Goal: Task Accomplishment & Management: Use online tool/utility

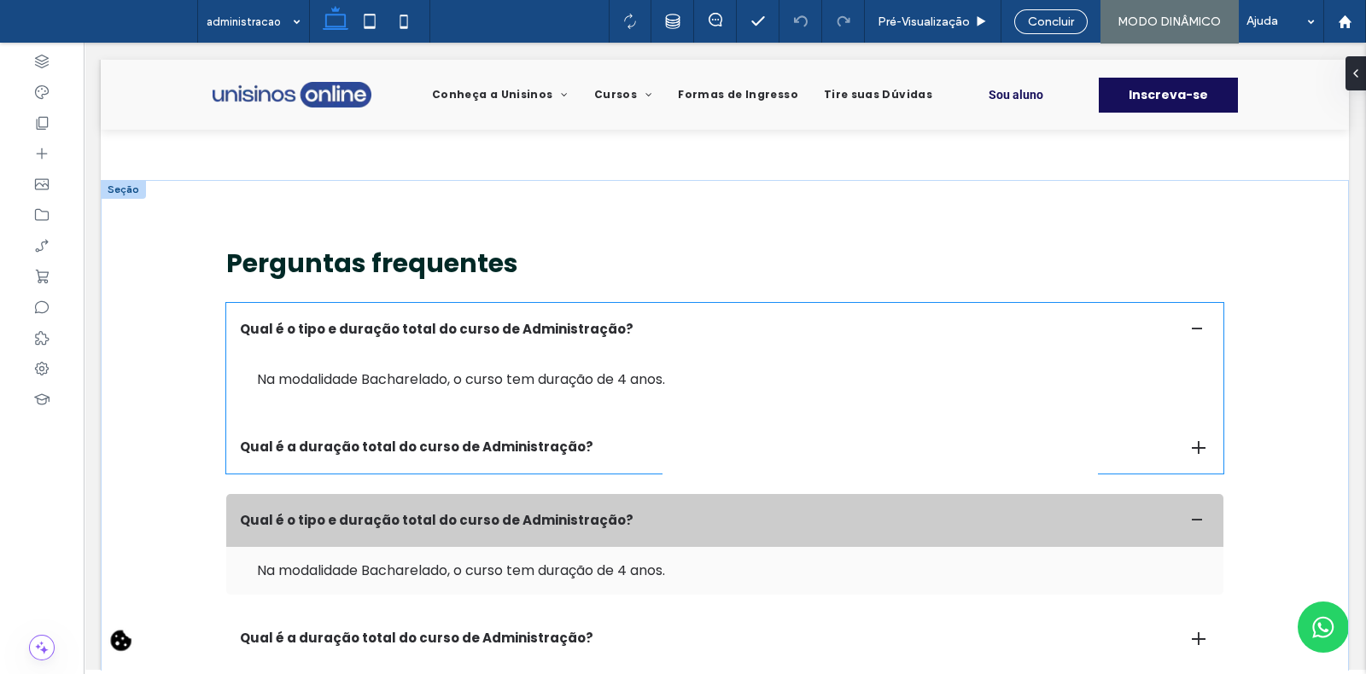
scroll to position [4058, 0]
click at [525, 367] on div "Na modalidade Bacharelado, o curso tem duração de 4 anos." at bounding box center [724, 381] width 997 height 48
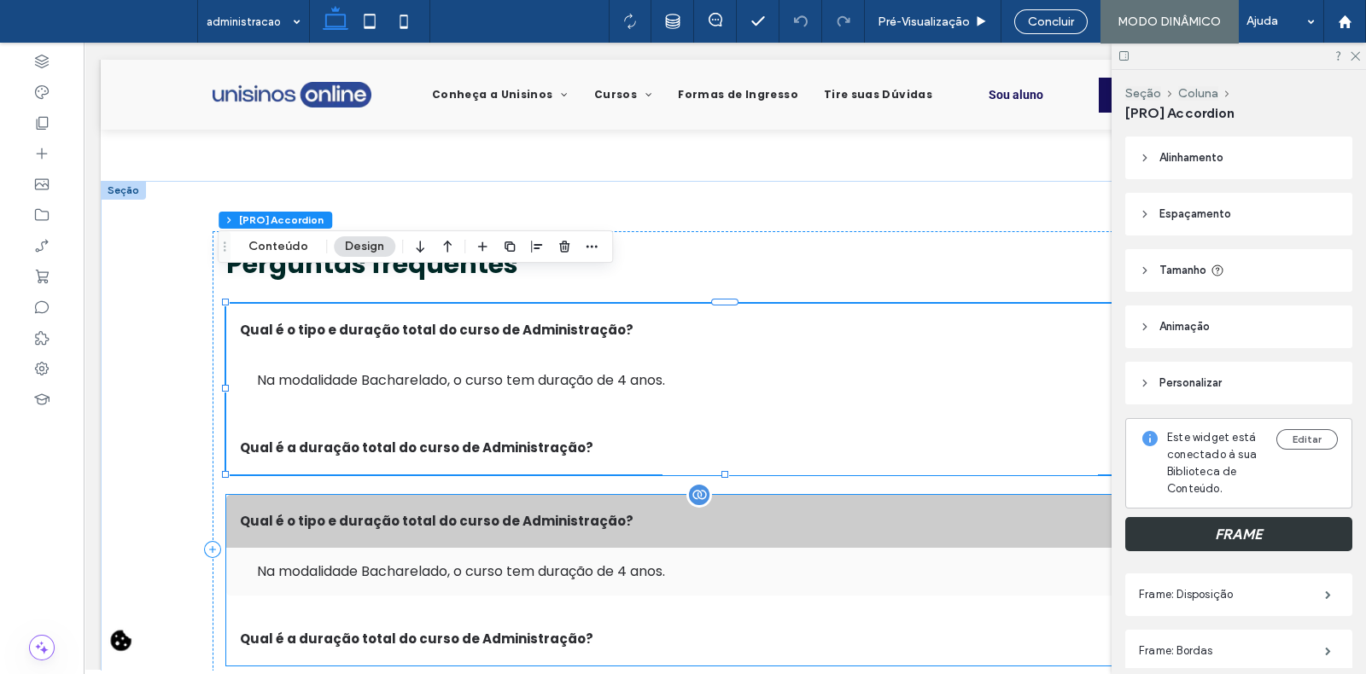
click at [556, 548] on div "Na modalidade Bacharelado, o curso tem duração de 4 anos." at bounding box center [724, 572] width 997 height 48
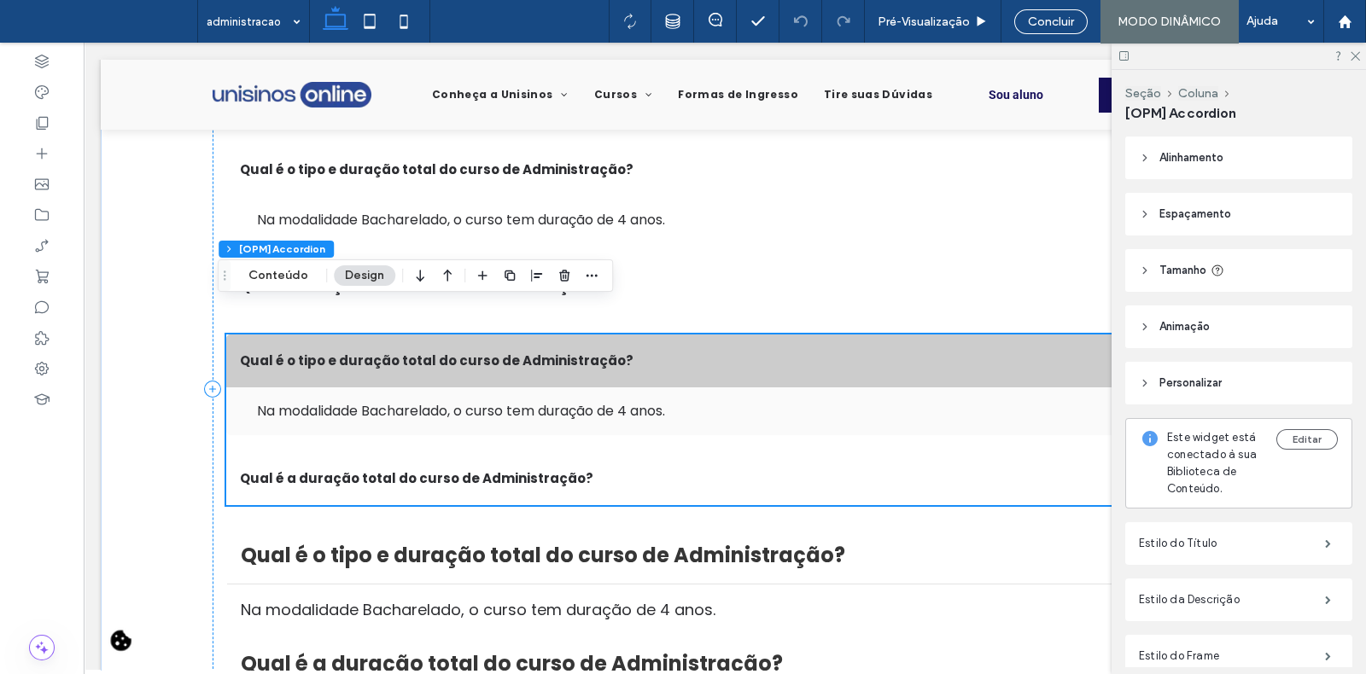
scroll to position [4220, 0]
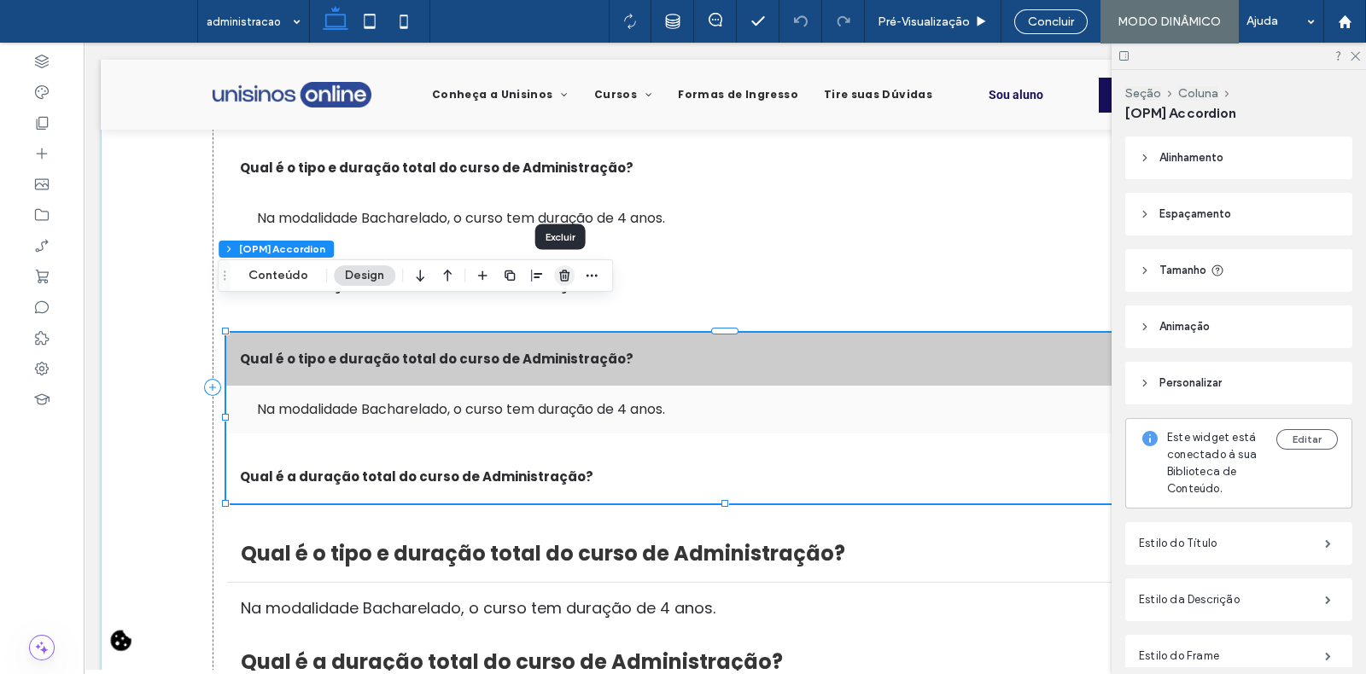
click at [559, 273] on icon "button" at bounding box center [564, 276] width 14 height 14
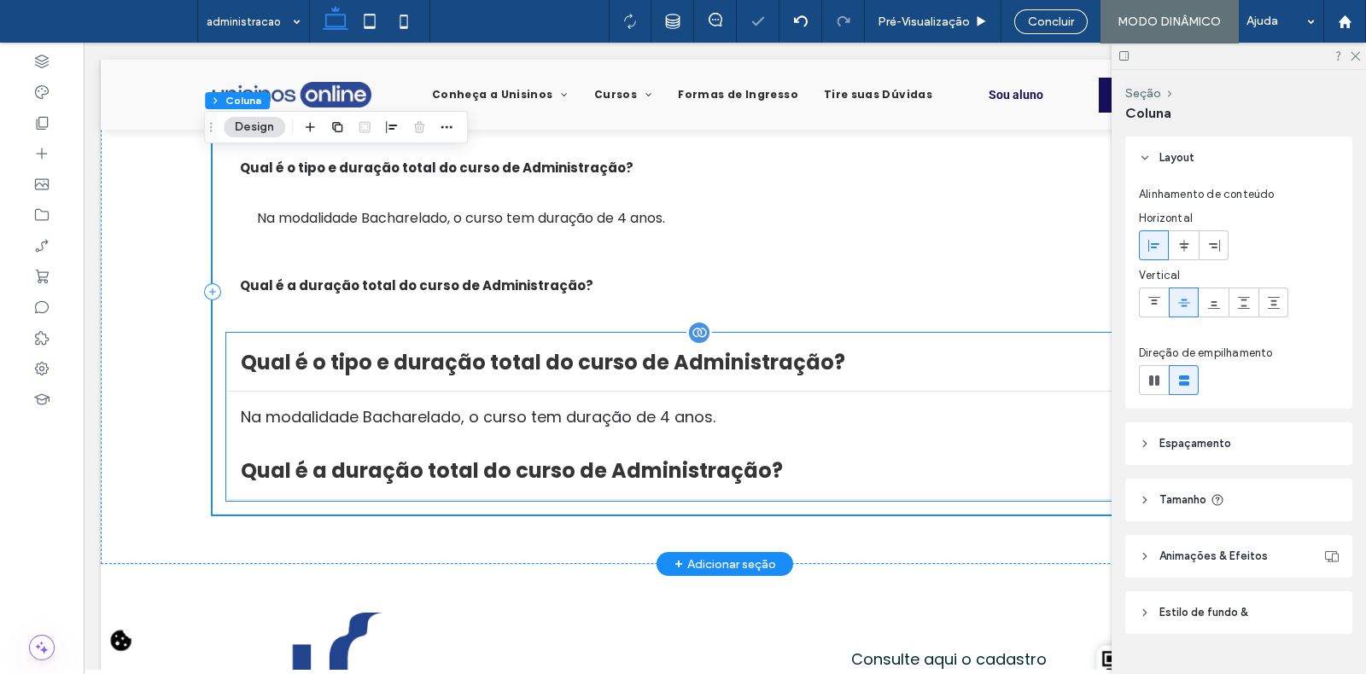
click at [543, 347] on span "Qual é o tipo e duração total do curso de Administração?" at bounding box center [709, 362] width 936 height 30
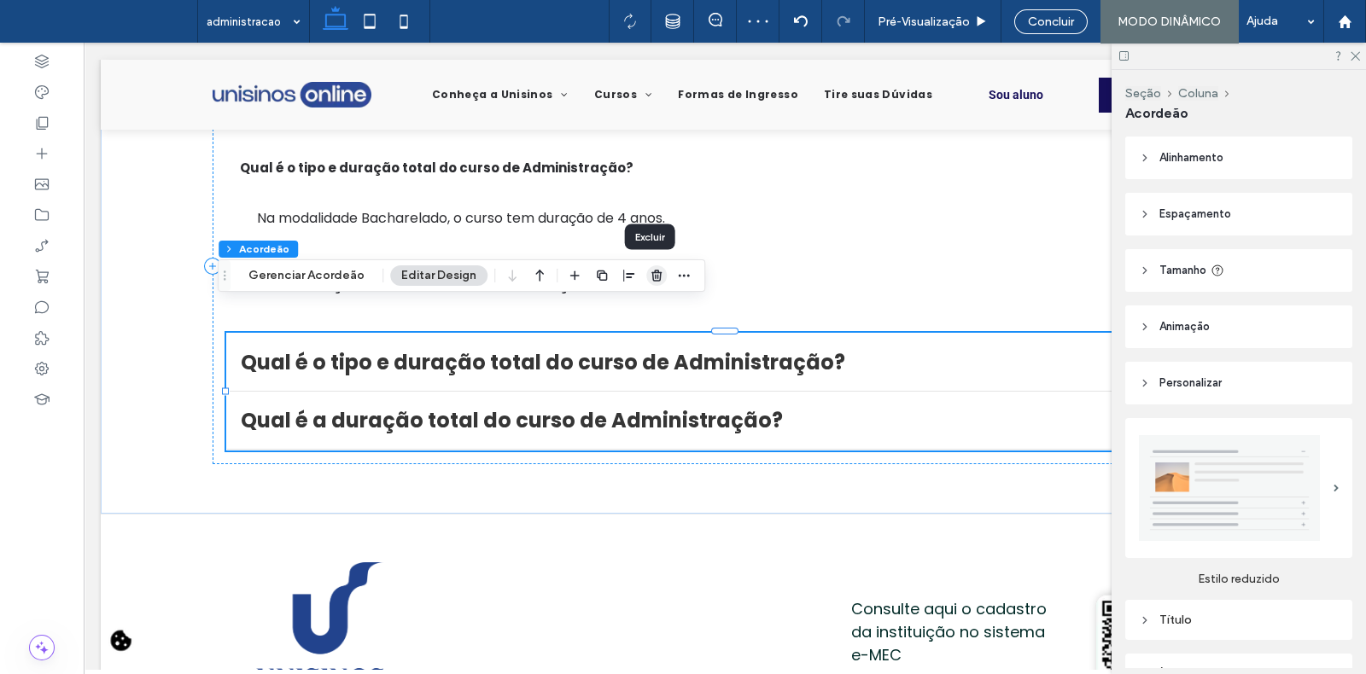
click at [652, 271] on use "button" at bounding box center [656, 275] width 10 height 11
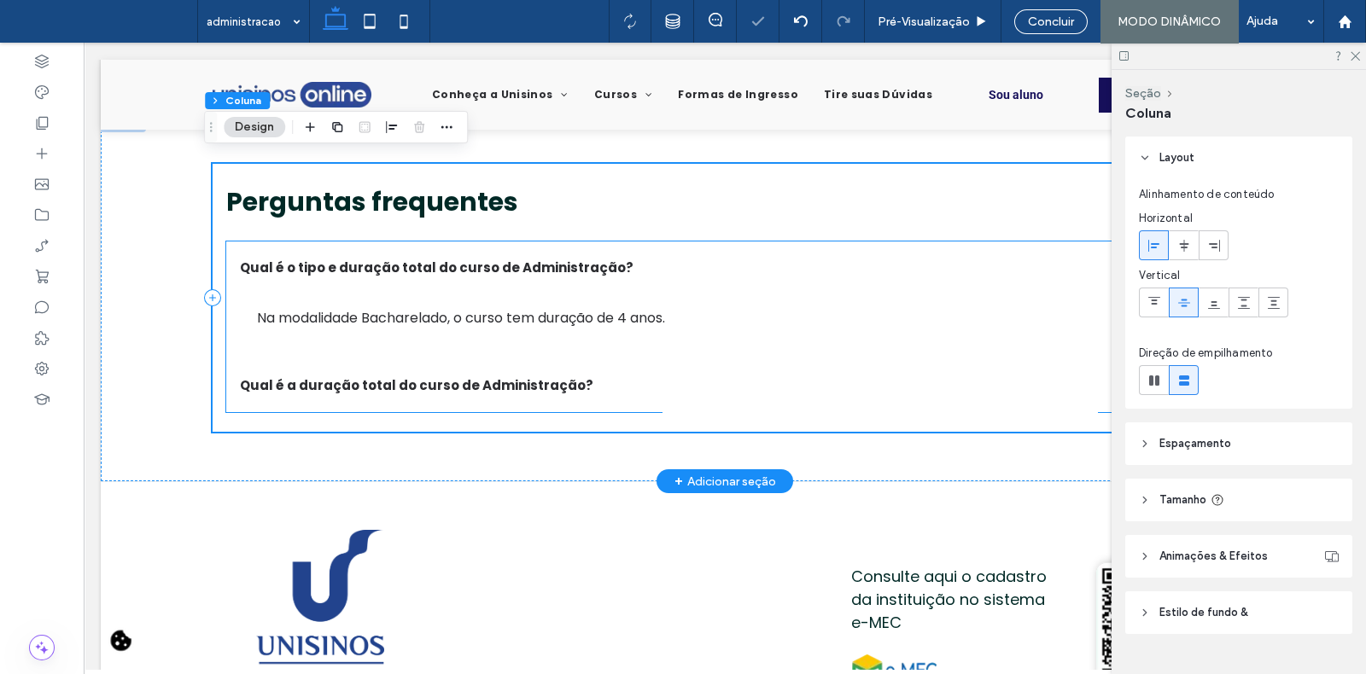
scroll to position [4114, 0]
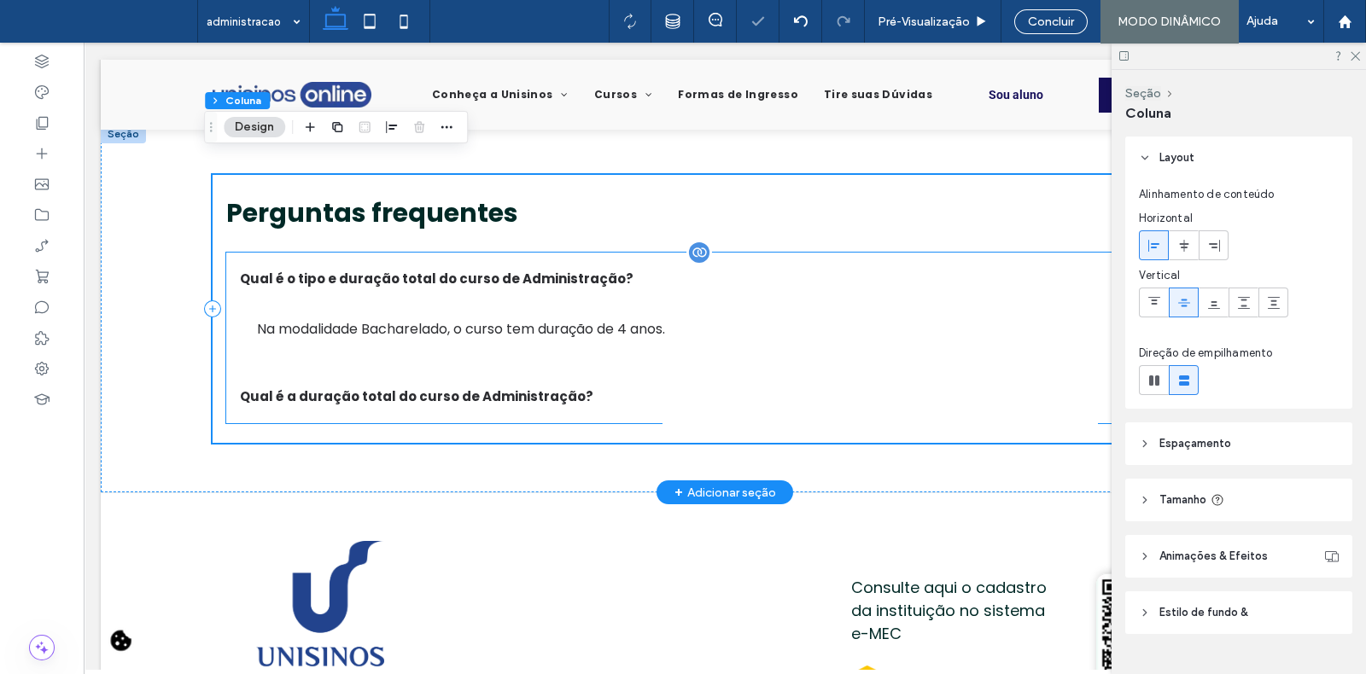
click at [649, 319] on div "Na modalidade Bacharelado, o curso tem duração de 4 anos." at bounding box center [733, 329] width 953 height 20
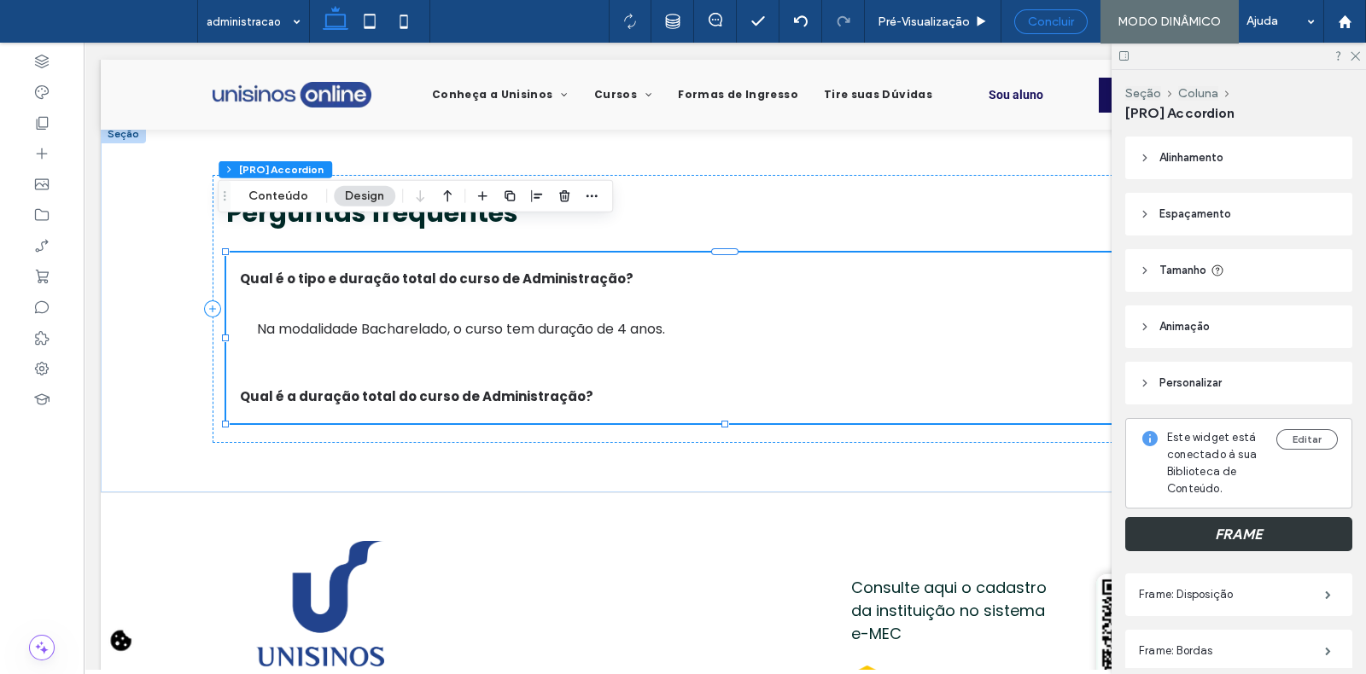
click at [1031, 21] on span "Concluir" at bounding box center [1051, 22] width 46 height 15
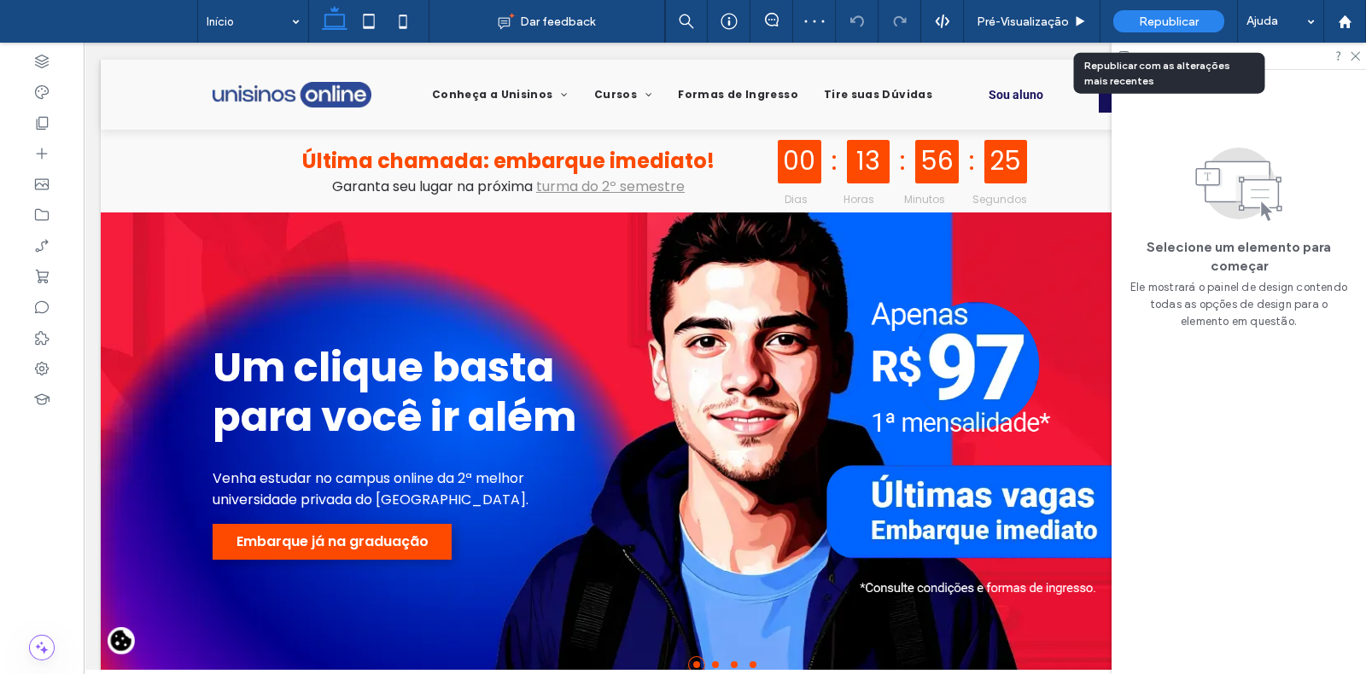
click at [1155, 20] on span "Republicar" at bounding box center [1169, 22] width 60 height 15
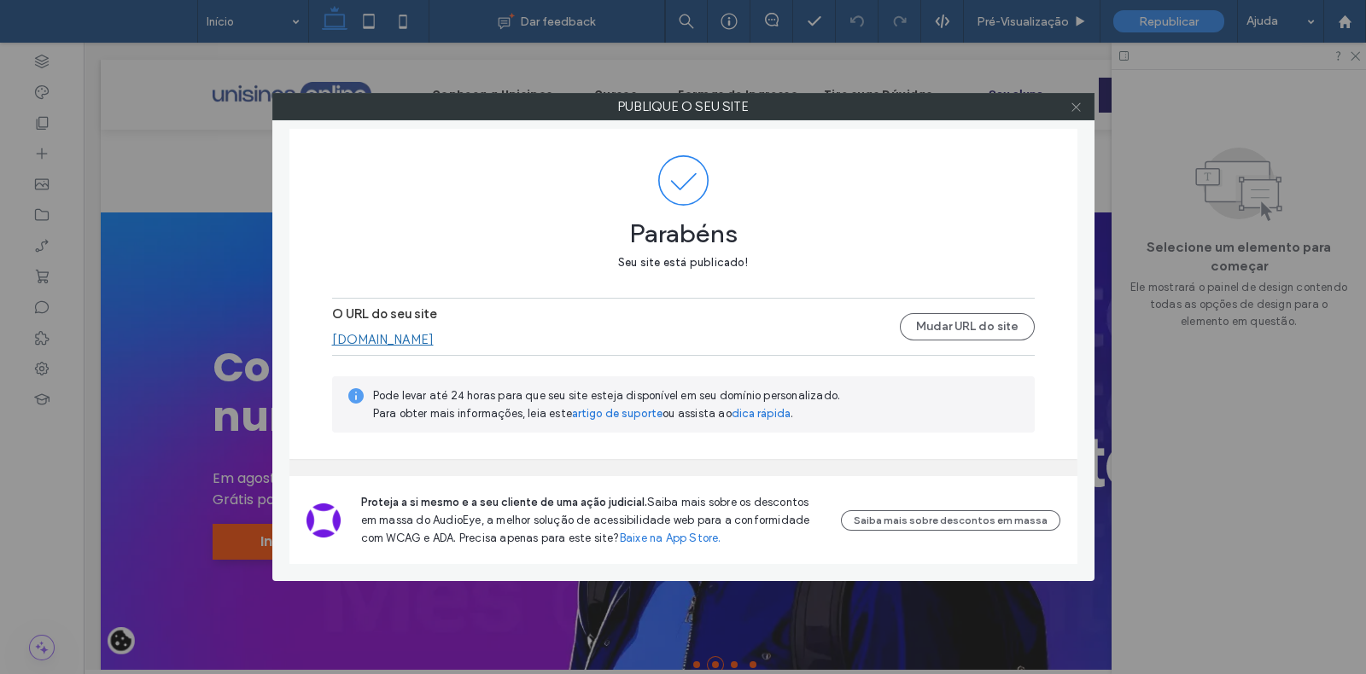
click at [1080, 107] on icon at bounding box center [1076, 107] width 13 height 13
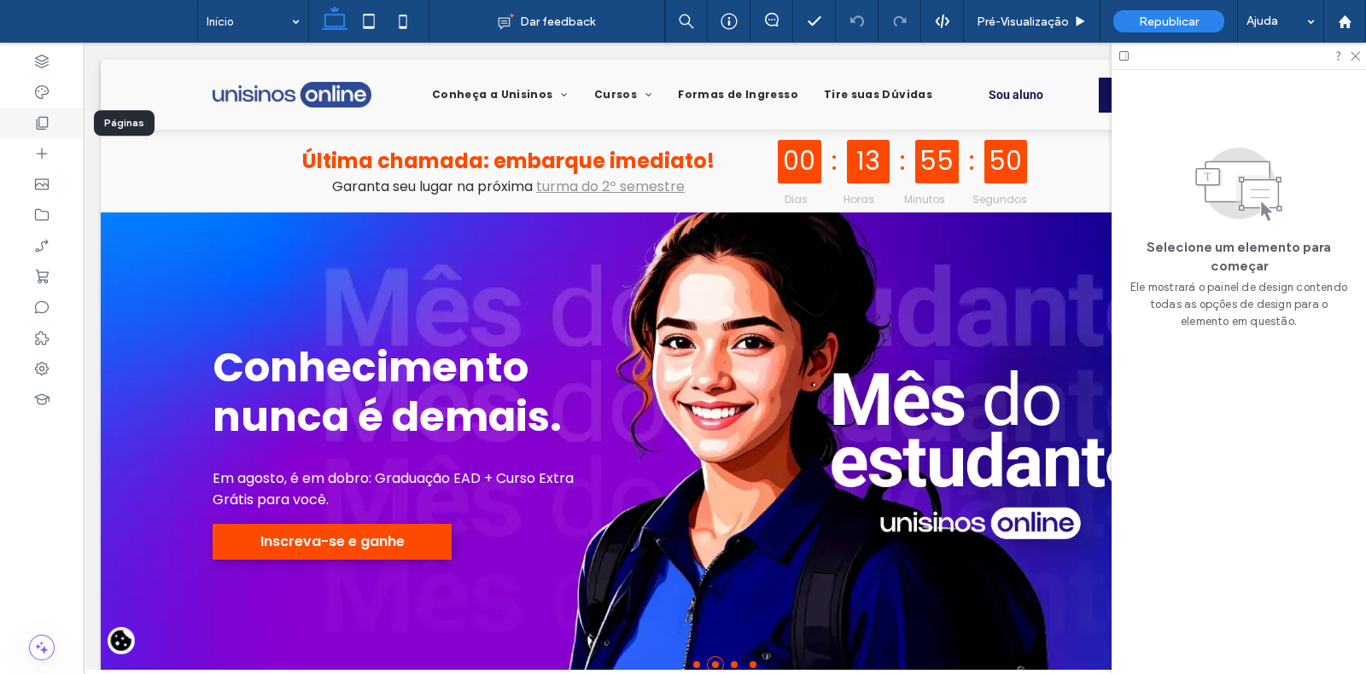
click at [38, 122] on icon at bounding box center [41, 122] width 17 height 17
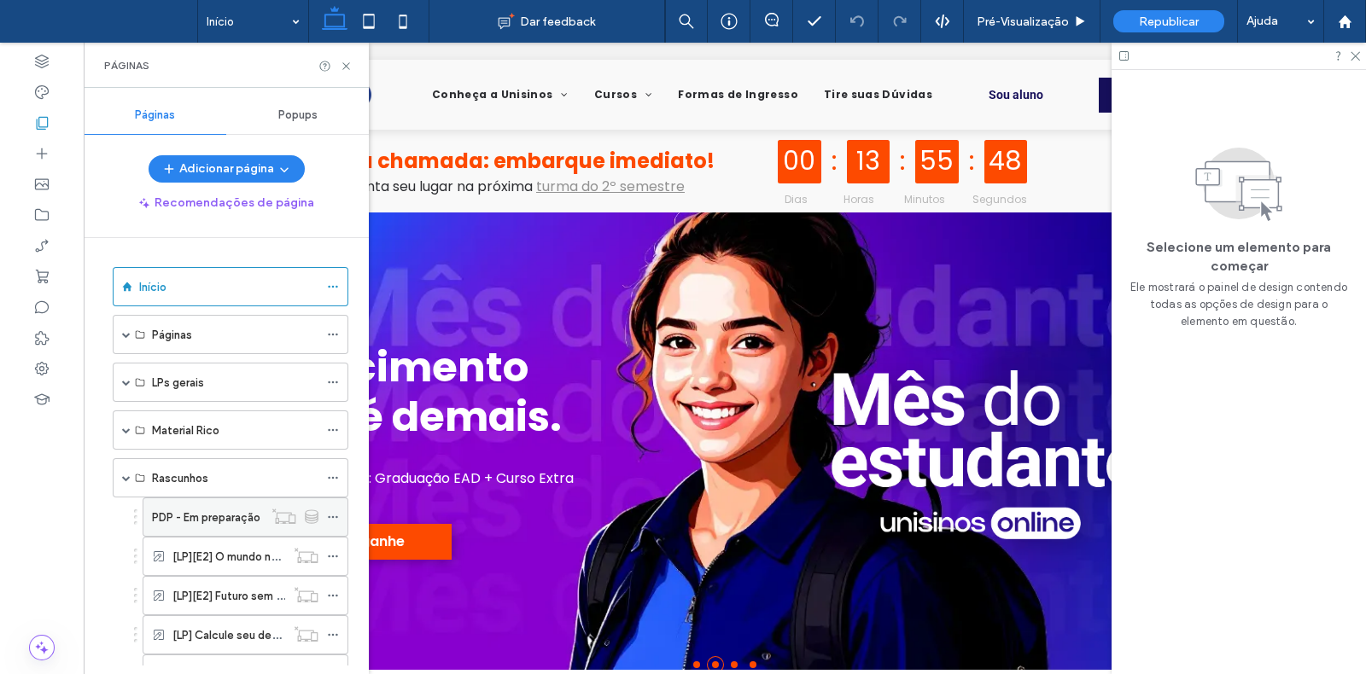
scroll to position [115, 0]
